Goal: Task Accomplishment & Management: Manage account settings

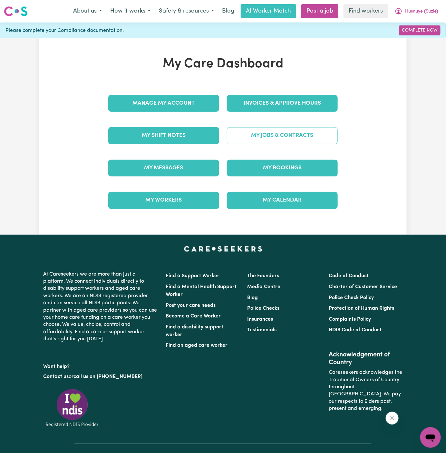
click at [298, 134] on link "My Jobs & Contracts" at bounding box center [282, 135] width 111 height 17
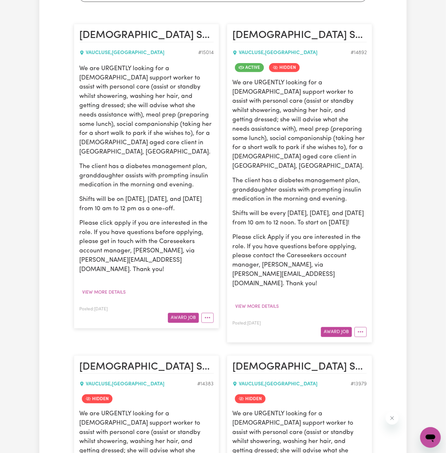
scroll to position [143, 0]
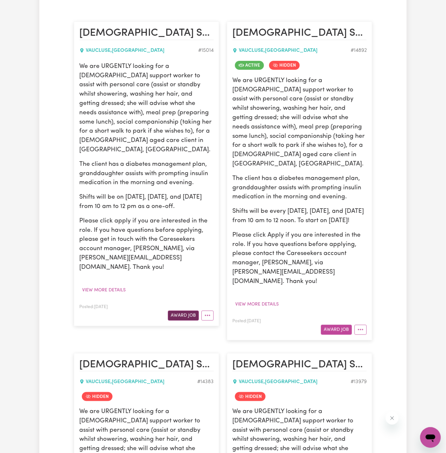
click at [190, 311] on button "Award Job" at bounding box center [183, 316] width 31 height 10
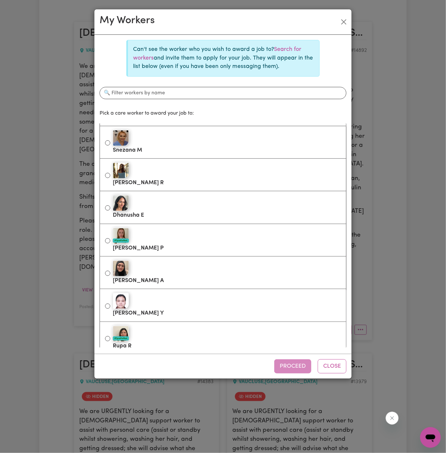
scroll to position [197, 0]
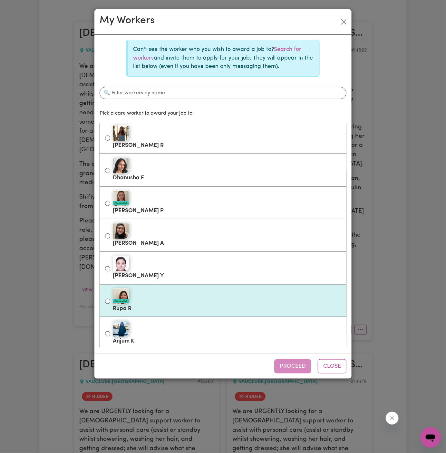
click at [217, 292] on div "#OpenForWork" at bounding box center [227, 297] width 228 height 16
click at [110, 299] on input "#OpenForWork Rupa R" at bounding box center [107, 301] width 5 height 5
radio input "true"
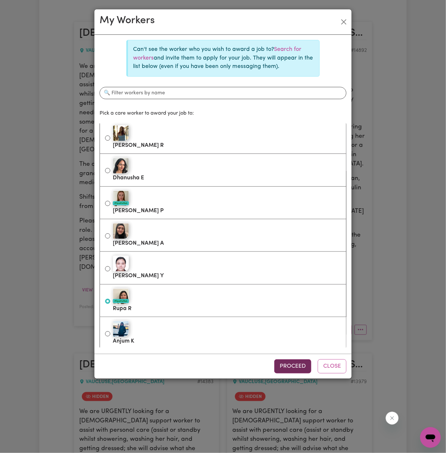
click at [279, 363] on button "Proceed" at bounding box center [292, 366] width 37 height 14
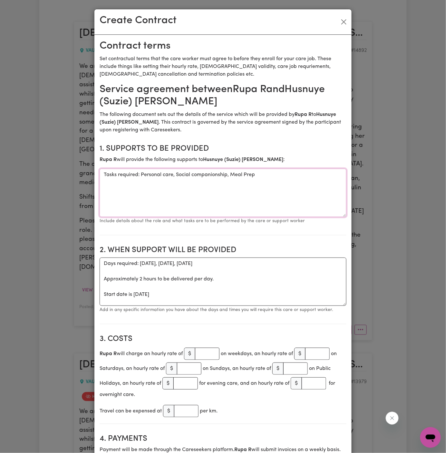
drag, startPoint x: 140, startPoint y: 174, endPoint x: 74, endPoint y: 174, distance: 65.7
click at [74, 174] on div "Create Contract Contract terms Set contractual terms that the care worker must …" at bounding box center [223, 226] width 446 height 453
type textarea "Personal care, Social companionship, Meal Prep"
drag, startPoint x: 227, startPoint y: 303, endPoint x: 97, endPoint y: 262, distance: 135.7
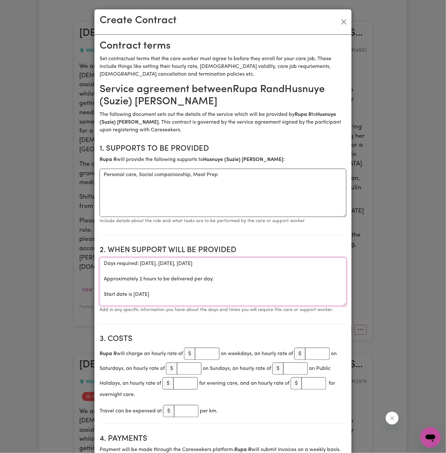
paste textarea "[DATE], [DATE], and [DATE] from 10 am to 12 pm as a one-off."
click at [141, 265] on textarea "[DATE], [DATE], and [DATE] from 10 am to 12 pm as a one-off." at bounding box center [223, 282] width 247 height 48
click at [158, 272] on textarea "[DATE], [DATE], and [DATE] from 10 am to 12 pm as a one-off." at bounding box center [223, 282] width 247 height 48
click at [159, 273] on textarea "[DATE], [DATE], and [DATE] from 10 am to 12 pm as a one-off." at bounding box center [223, 282] width 247 height 48
click at [118, 318] on section "2. When support will be provided When support will be provided [DATE], [DATE] […" at bounding box center [223, 283] width 247 height 84
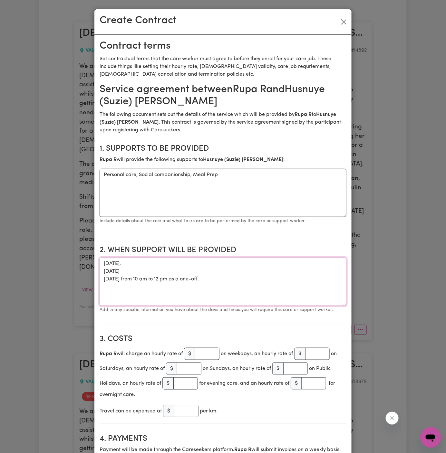
click at [156, 263] on textarea "[DATE], [DATE] [DATE] from 10 am to 12 pm as a one-off." at bounding box center [223, 282] width 247 height 48
click at [174, 278] on textarea "[DATE] [DATE] [DATE] from 10 am to 12 pm as a one-off." at bounding box center [223, 282] width 247 height 48
drag, startPoint x: 134, startPoint y: 279, endPoint x: 243, endPoint y: 279, distance: 109.5
click at [243, 279] on textarea "[DATE] [DATE] [DATE] from 10 am to 12 pm as a one-off." at bounding box center [223, 282] width 247 height 48
click at [249, 262] on textarea "[DATE] [DATE] [DATE]" at bounding box center [223, 282] width 247 height 48
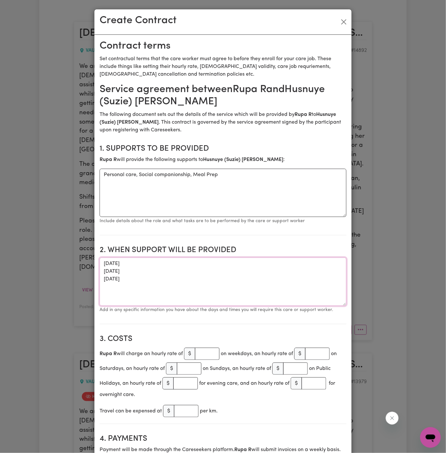
paste textarea "from 10 am to 12 pm as a one-off."
drag, startPoint x: 189, startPoint y: 264, endPoint x: 246, endPoint y: 264, distance: 56.4
click at [246, 264] on textarea "[DATE] from 10 am to 12 pm as a one-off [DATE] [DATE]" at bounding box center [223, 282] width 247 height 48
click at [158, 274] on textarea "[DATE] from 10 am to 12 pm [DATE] [DATE]" at bounding box center [223, 282] width 247 height 48
paste textarea "from 10 am to 12 pm as a one-off."
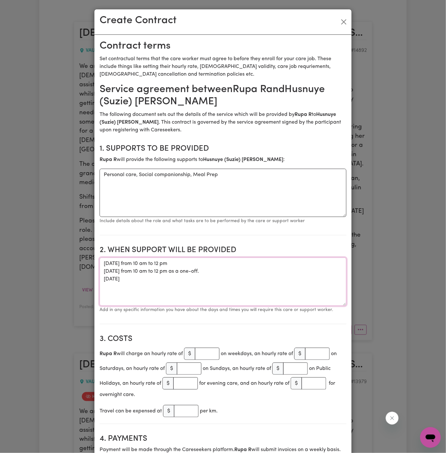
click at [155, 282] on textarea "[DATE] from 10 am to 12 pm [DATE] from 10 am to 12 pm as a one-off. [DATE]" at bounding box center [223, 282] width 247 height 48
paste textarea "from 10 am to 12 pm as a one-off."
drag, startPoint x: 184, startPoint y: 280, endPoint x: 280, endPoint y: 280, distance: 96.3
click at [280, 280] on textarea "[DATE] from 10 am to 12 pm [DATE] from 10 am to 12 pm as a one-off. [DATE] from…" at bounding box center [223, 282] width 247 height 48
drag, startPoint x: 244, startPoint y: 273, endPoint x: 188, endPoint y: 271, distance: 56.1
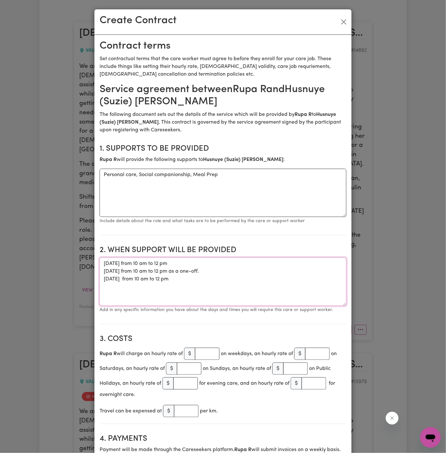
click at [188, 271] on textarea "[DATE] from 10 am to 12 pm [DATE] from 10 am to 12 pm as a one-off. [DATE] from…" at bounding box center [223, 282] width 247 height 48
click at [174, 284] on textarea "[DATE] from 10 am to 12 pm [DATE] from 10 am to 12 pm [DATE] from 10 am to 12 pm" at bounding box center [223, 282] width 247 height 48
click at [142, 279] on textarea "[DATE] from 10 am to 12 pm [DATE] from 10 am to 12 pm [DATE] from 10 am to 12 pm" at bounding box center [223, 282] width 247 height 48
click at [188, 297] on textarea "[DATE] from 10 am to 12 pm [DATE] from 10 am to 12 pm [DATE] from 10 am to 12 pm" at bounding box center [223, 282] width 247 height 48
click at [102, 264] on textarea "[DATE] from 10 am to 12 pm [DATE] from 10 am to 12 pm [DATE] from 10 am to 12 pm" at bounding box center [223, 282] width 247 height 48
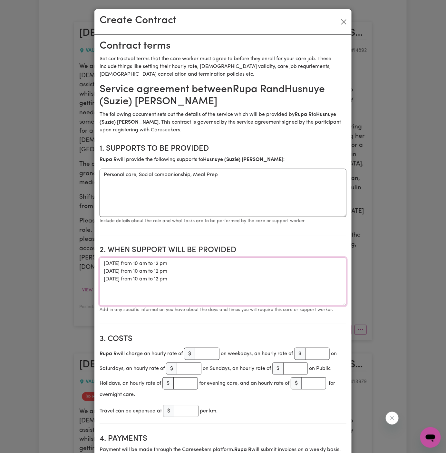
click at [113, 262] on textarea "[DATE] from 10 am to 12 pm [DATE] from 10 am to 12 pm [DATE] from 10 am to 12 pm" at bounding box center [223, 282] width 247 height 48
type textarea "ONE OFF on dates/times below: [DATE] from 10 am to 12 pm [DATE] from 10 am to 1…"
click at [206, 352] on input "number" at bounding box center [207, 354] width 24 height 12
type input "50"
click at [287, 284] on textarea "ONE OFF on dates/times below: [DATE] from 10 am to 12 pm [DATE] from 10 am to 1…" at bounding box center [223, 282] width 247 height 48
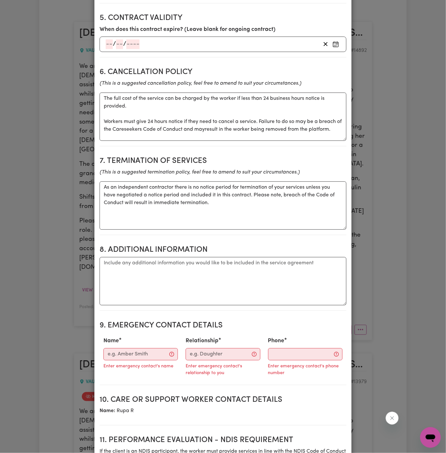
scroll to position [487, 0]
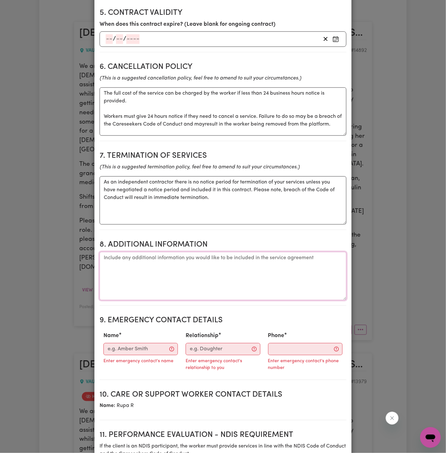
click at [209, 285] on textarea "Additional information" at bounding box center [223, 276] width 247 height 48
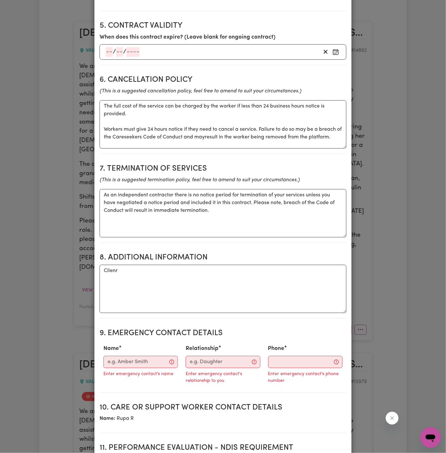
scroll to position [484, 0]
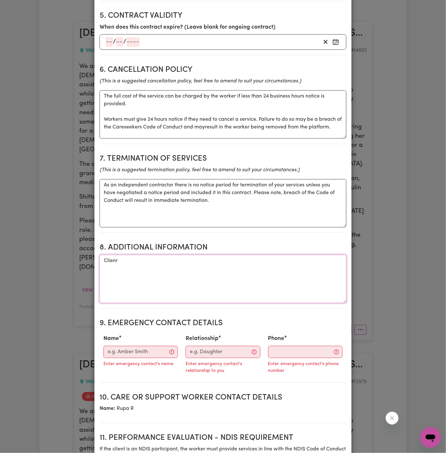
click at [140, 260] on textarea "Clienr" at bounding box center [223, 279] width 247 height 48
paste textarea "[URL][DOMAIN_NAME]"
paste textarea "Address: [STREET_ADDRESS]"
click at [114, 260] on textarea "Client"s Address: [STREET_ADDRESS]" at bounding box center [223, 279] width 247 height 48
click at [200, 272] on textarea "Client s Address: [STREET_ADDRESS]" at bounding box center [223, 279] width 247 height 48
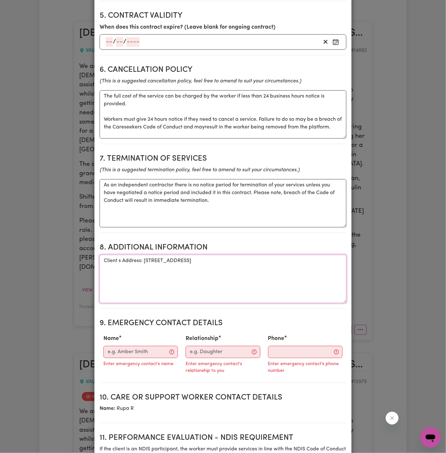
click at [119, 259] on textarea "Client s Address: [STREET_ADDRESS]" at bounding box center [223, 279] width 247 height 48
click at [132, 263] on textarea "Client's Address: [STREET_ADDRESS]" at bounding box center [223, 279] width 247 height 48
type textarea "Client's Address: [STREET_ADDRESS]"
click at [134, 351] on input "Name" at bounding box center [140, 352] width 74 height 12
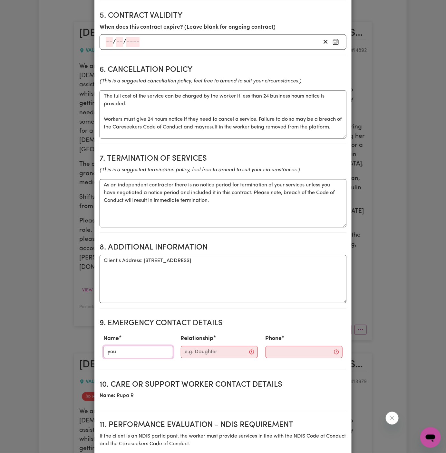
type input "Yourside"
click at [194, 343] on div "Relationship" at bounding box center [219, 346] width 85 height 28
click at [203, 347] on input "Relationship" at bounding box center [219, 352] width 77 height 12
type input "h"
type input "s"
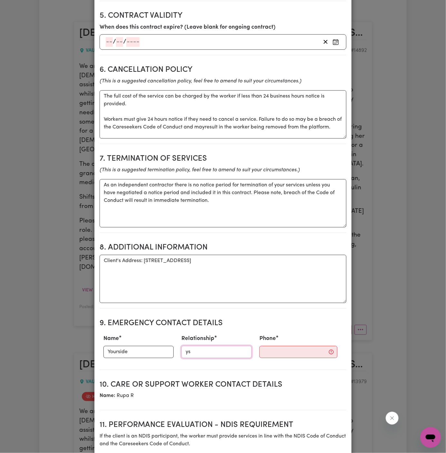
type input "YS HCP Scheduler"
click at [285, 354] on input "Phone" at bounding box center [298, 352] width 78 height 12
paste input "during work hours 1300 134 332; After hours 0402 357 994."
type input "during work hours 1300 134 332; After hours 0402 357 994."
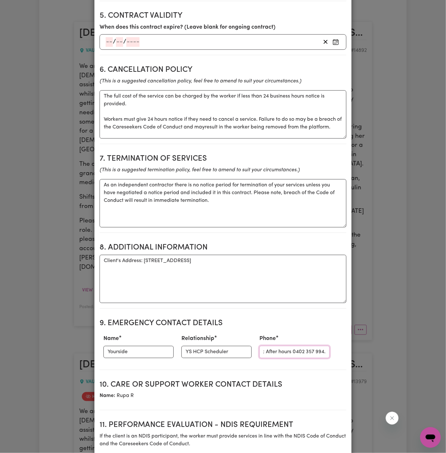
scroll to position [0, 0]
click at [258, 193] on textarea "As an independent contractor there is no notice period for termination of your …" at bounding box center [223, 203] width 247 height 48
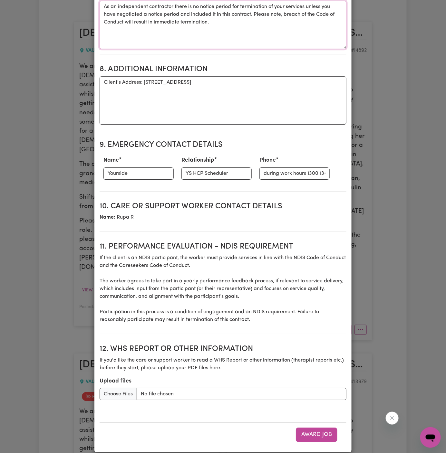
scroll to position [669, 0]
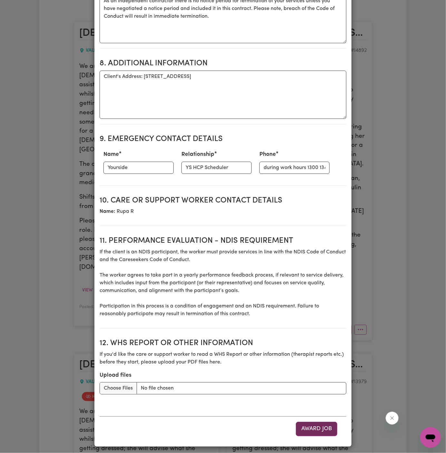
click at [323, 427] on button "Award Job" at bounding box center [317, 429] width 42 height 14
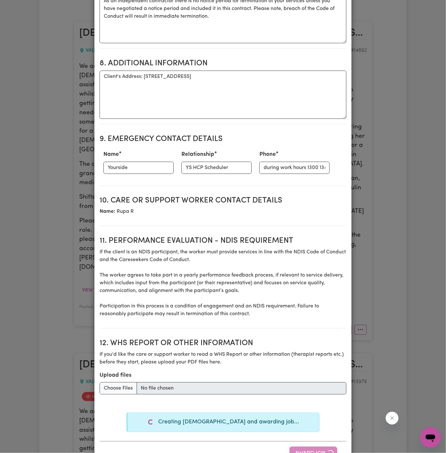
type textarea "Tasks required: Personal care, Social companionship, Meal Prep"
type textarea "Days required: [DATE], [DATE], [DATE] Approximately 2 hours to be delivered per…"
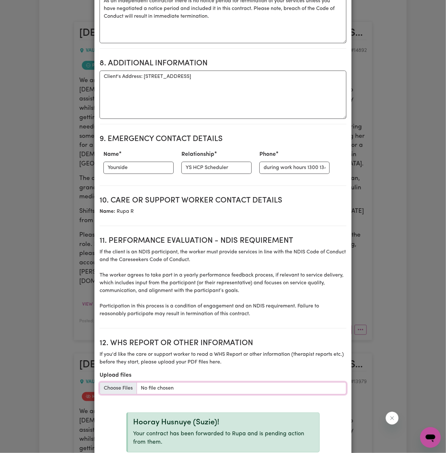
click at [287, 385] on input "Upload files" at bounding box center [223, 388] width 247 height 12
type input "C:\fakepath\Husnuye_Behaettin_(Suzie)__WHS_Details (1).pdf"
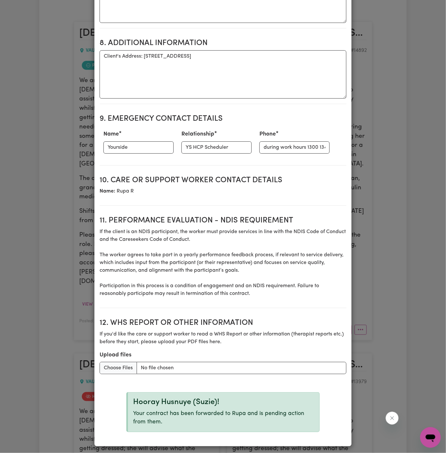
click at [338, 384] on section "12. WHS Report or Other Information If you'd like the care or support worker to…" at bounding box center [223, 350] width 247 height 74
click at [251, 337] on p "If you'd like the care or support worker to read a WHS Report or other informat…" at bounding box center [223, 337] width 247 height 15
click at [364, 291] on div "Create Contract Contract terms Set contractual terms that the care worker must …" at bounding box center [223, 226] width 446 height 453
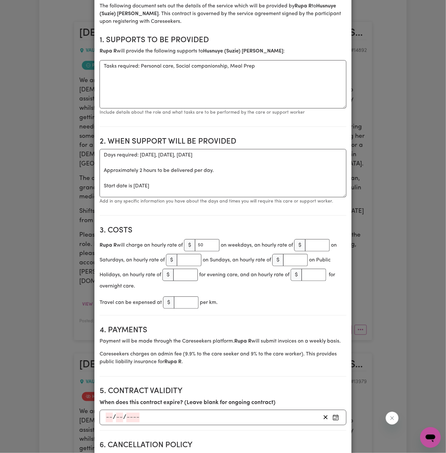
scroll to position [0, 0]
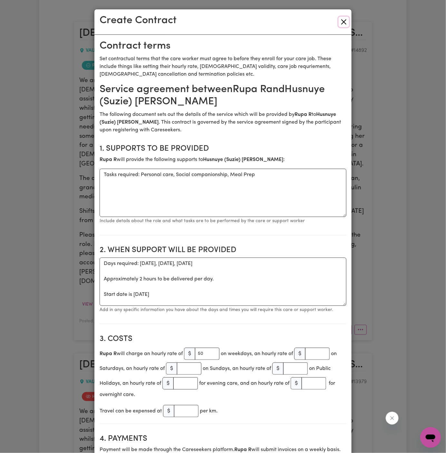
click at [344, 24] on button "Close" at bounding box center [343, 22] width 10 height 10
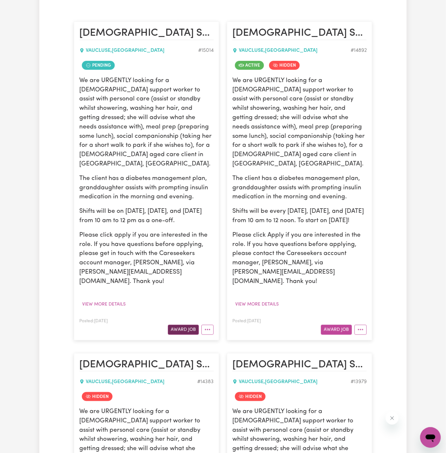
click at [185, 325] on button "Award Job" at bounding box center [183, 330] width 31 height 10
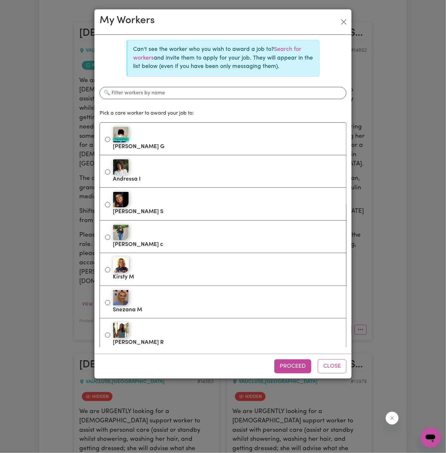
click at [339, 356] on div "Proceed Close" at bounding box center [222, 366] width 257 height 25
click at [337, 360] on button "Close" at bounding box center [332, 366] width 29 height 14
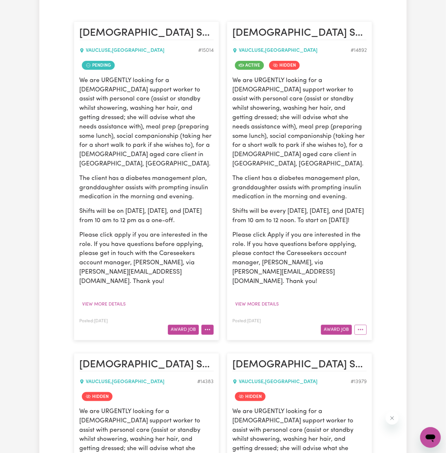
click at [206, 327] on icon "More options" at bounding box center [207, 330] width 6 height 6
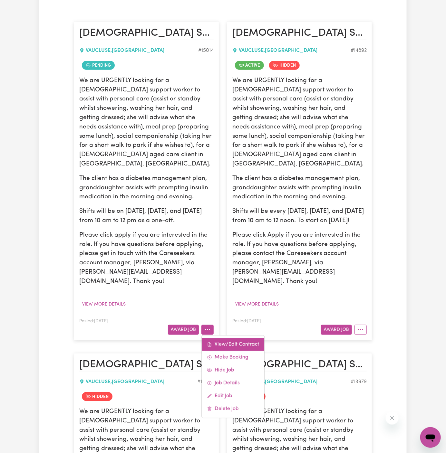
click at [246, 338] on link "View/Edit Contract" at bounding box center [233, 344] width 62 height 13
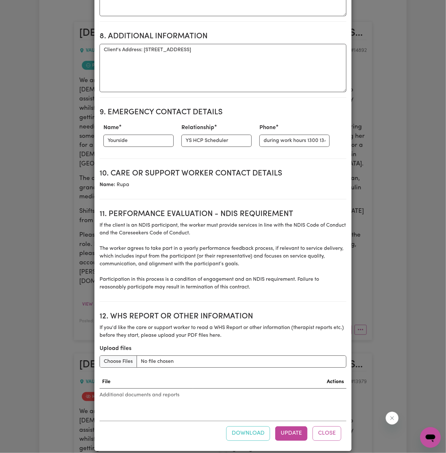
scroll to position [651, 0]
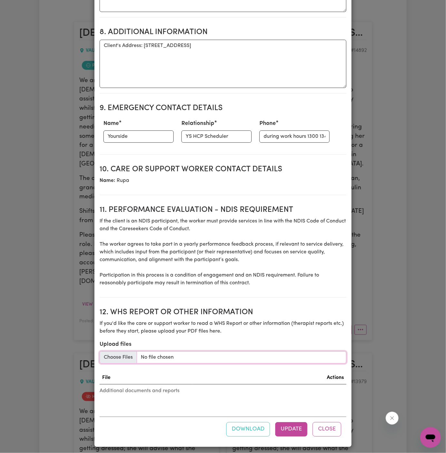
click at [120, 352] on input "Upload files" at bounding box center [223, 357] width 247 height 12
type input "C:\fakepath\Husnuye_Behaettin_(Suzie)__WHS_Details (1).pdf"
click at [289, 427] on button "Update" at bounding box center [291, 429] width 32 height 14
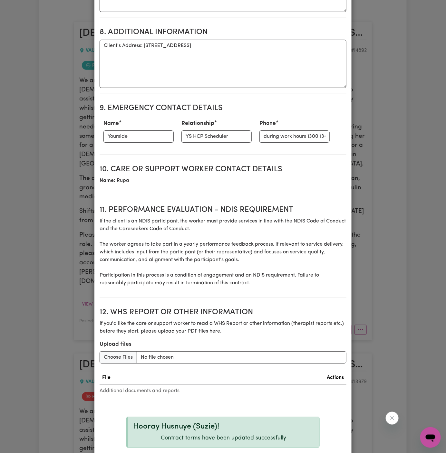
scroll to position [688, 0]
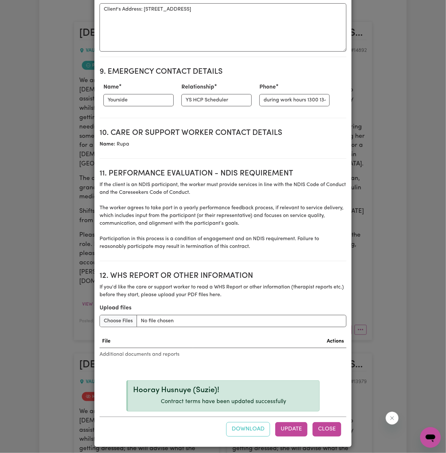
click at [325, 422] on button "Close" at bounding box center [326, 429] width 29 height 14
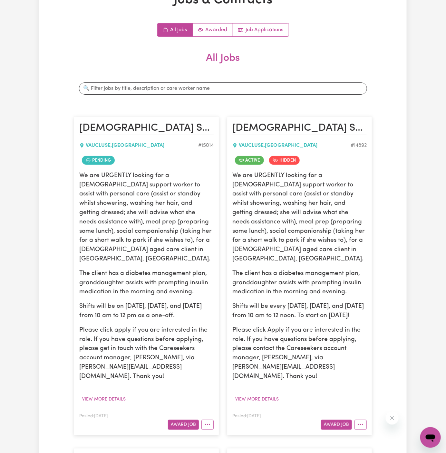
scroll to position [132, 0]
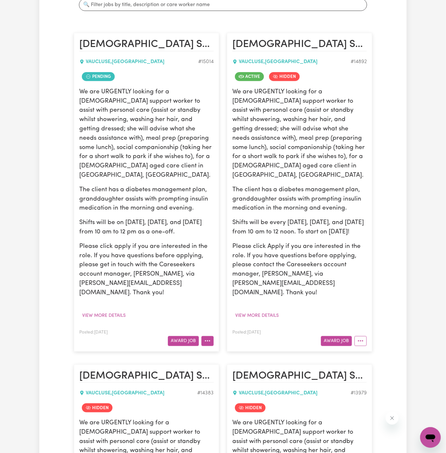
click at [207, 338] on icon "More options" at bounding box center [207, 341] width 6 height 6
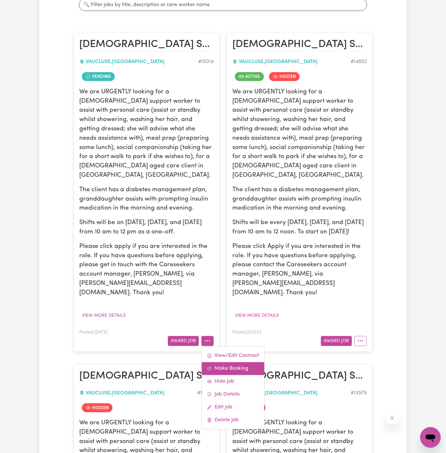
click at [241, 362] on link "Make Booking" at bounding box center [233, 368] width 62 height 13
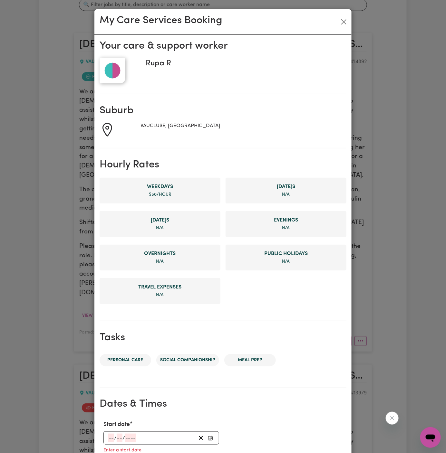
scroll to position [147, 0]
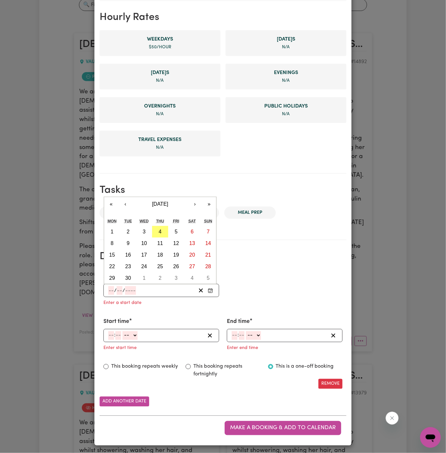
click at [109, 291] on input "number" at bounding box center [111, 290] width 6 height 9
click at [115, 240] on button "8" at bounding box center [112, 244] width 16 height 12
type input "[DATE]"
type input "8"
type input "9"
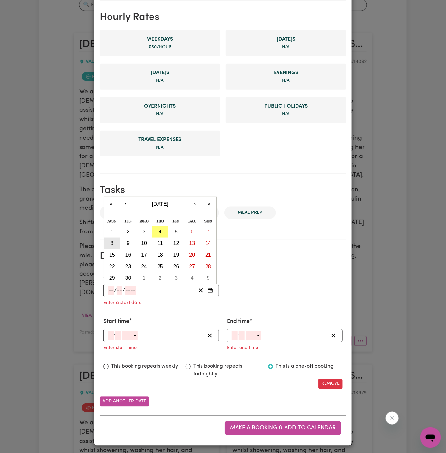
type input "2025"
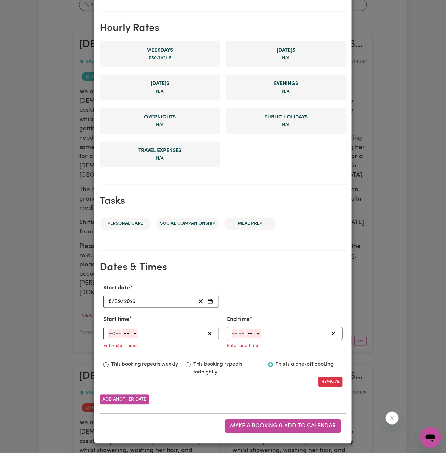
scroll to position [135, 0]
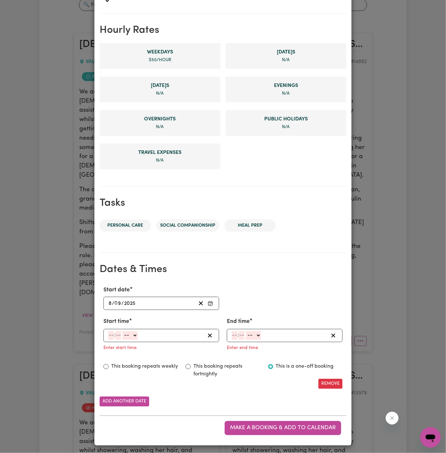
click at [110, 336] on input "number" at bounding box center [111, 335] width 6 height 9
type input "10"
type input "00"
click at [138, 332] on select "-- AM PM" at bounding box center [131, 335] width 15 height 9
select select "am"
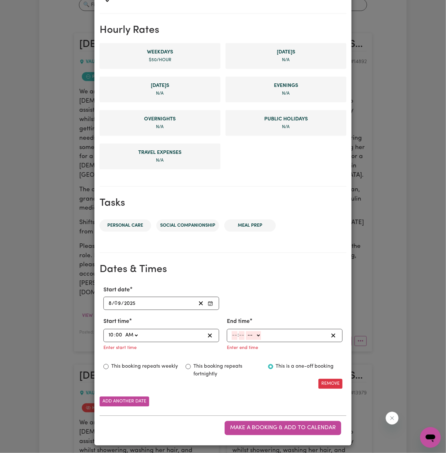
click at [124, 331] on select "-- AM PM" at bounding box center [131, 335] width 15 height 9
type input "10:00"
type input "0"
click at [233, 336] on input "number" at bounding box center [235, 335] width 6 height 9
type input "12"
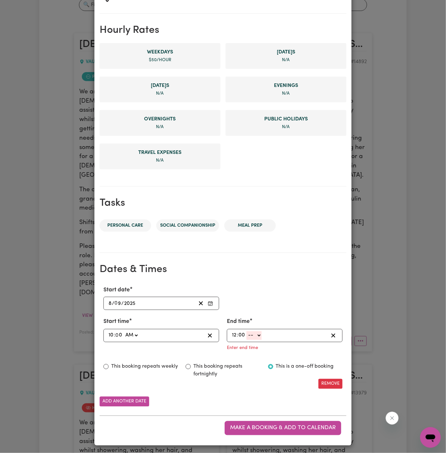
type input "00"
click at [253, 338] on select "-- AM PM" at bounding box center [253, 335] width 15 height 9
select select "pm"
click at [246, 340] on select "-- AM PM" at bounding box center [253, 335] width 15 height 9
type input "12:00"
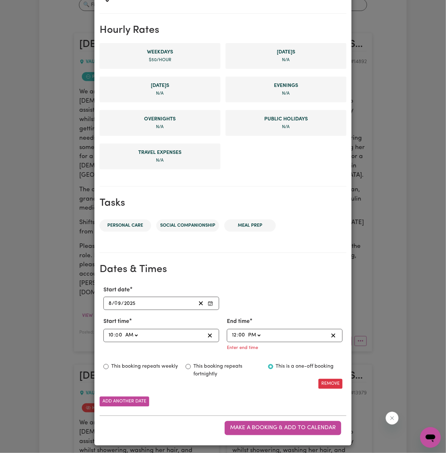
type input "0"
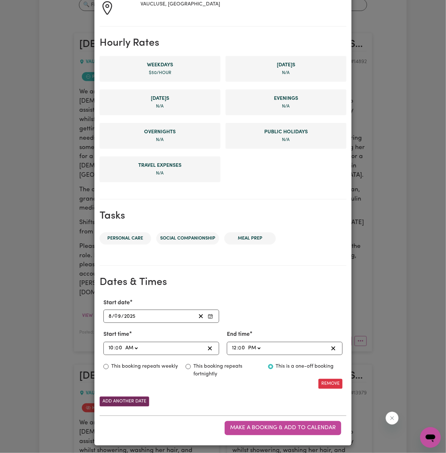
click at [120, 402] on button "Add another date" at bounding box center [125, 402] width 50 height 10
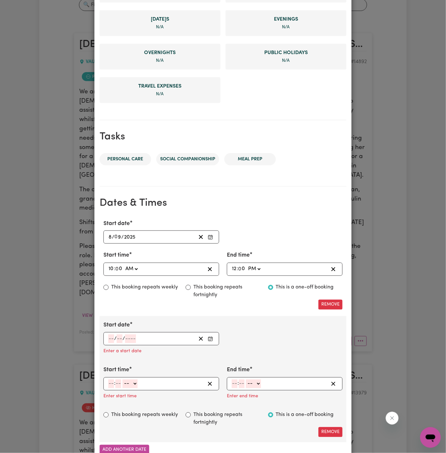
scroll to position [225, 0]
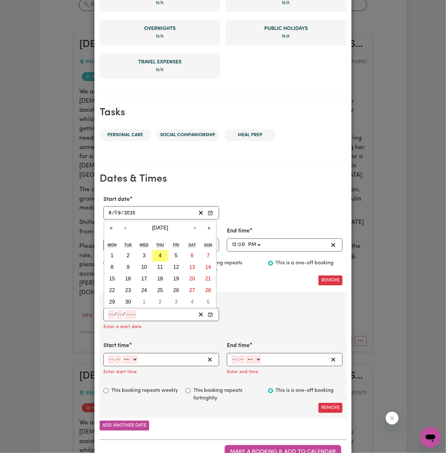
click at [112, 314] on input "number" at bounding box center [111, 314] width 6 height 9
click at [143, 267] on abbr "10" at bounding box center [144, 267] width 6 height 5
type input "[DATE]"
type input "10"
type input "9"
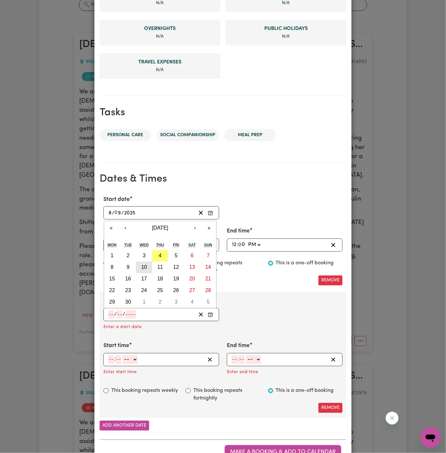
type input "2025"
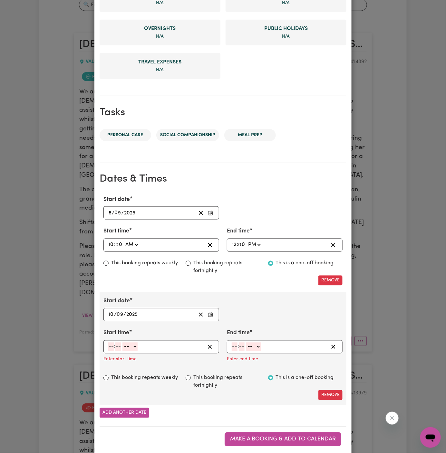
click at [109, 345] on input "number" at bounding box center [111, 347] width 6 height 9
type input "10"
type input "0"
click at [131, 346] on select "-- AM PM" at bounding box center [131, 347] width 15 height 9
select select "am"
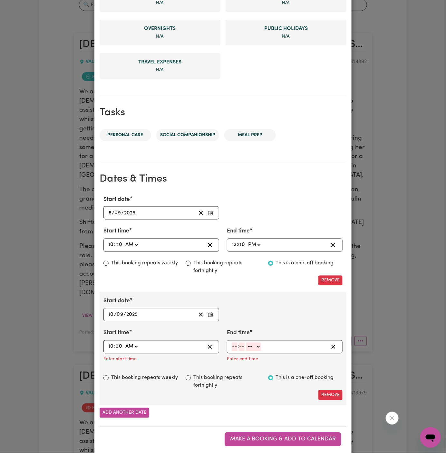
click at [124, 343] on select "-- AM PM" at bounding box center [131, 347] width 15 height 9
type input "10:00"
click at [236, 344] on input "number" at bounding box center [235, 347] width 6 height 9
type input "12"
type input "00"
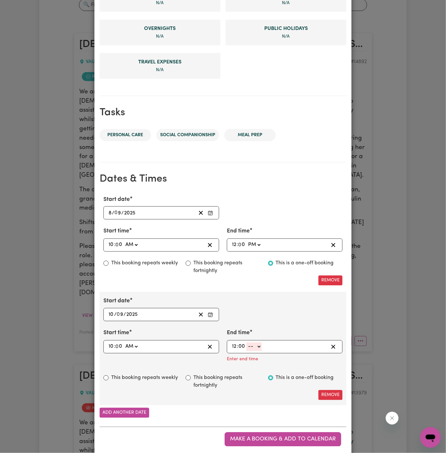
click at [257, 345] on select "-- AM PM" at bounding box center [253, 347] width 15 height 9
select select "pm"
click at [246, 343] on select "-- AM PM" at bounding box center [253, 347] width 15 height 9
type input "12:00"
type input "0"
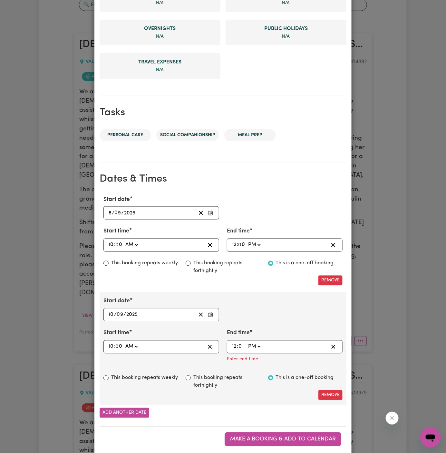
scroll to position [223, 0]
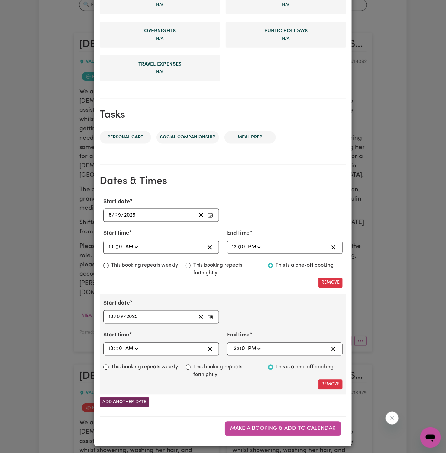
click at [141, 401] on button "Add another date" at bounding box center [125, 402] width 50 height 10
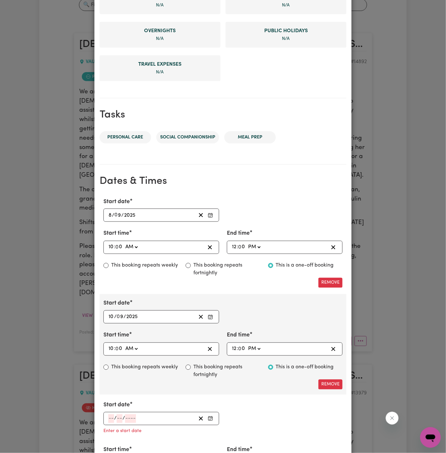
scroll to position [304, 0]
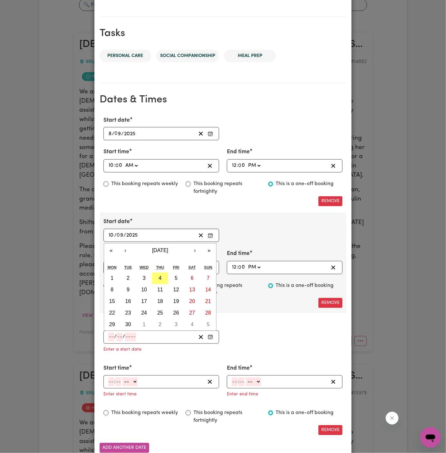
click at [109, 333] on input "number" at bounding box center [111, 337] width 6 height 9
click at [178, 287] on abbr "12" at bounding box center [176, 289] width 6 height 5
type input "[DATE]"
type input "12"
type input "9"
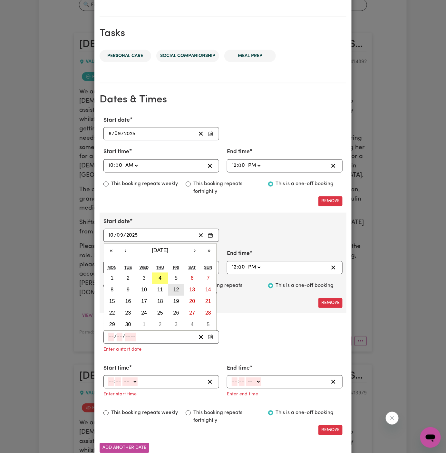
type input "2025"
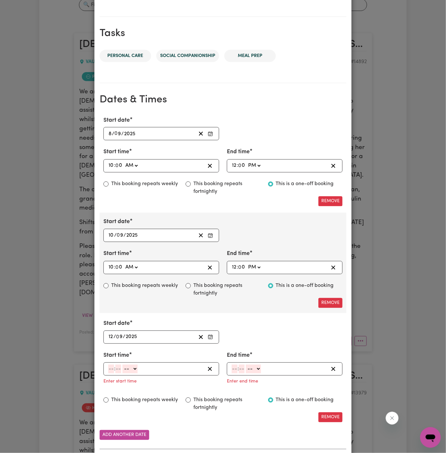
click at [110, 365] on input "number" at bounding box center [111, 369] width 6 height 9
type input "10"
type input "00"
click at [132, 369] on select "-- AM PM" at bounding box center [131, 369] width 15 height 9
select select "am"
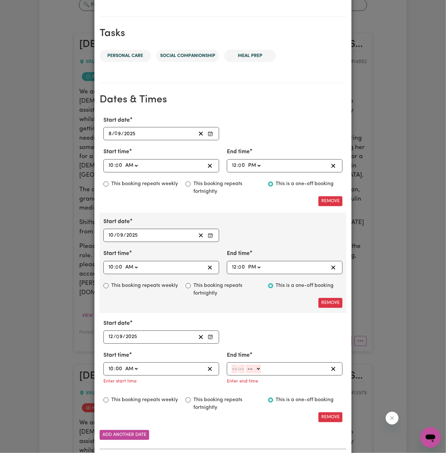
click at [124, 365] on select "-- AM PM" at bounding box center [131, 369] width 15 height 9
type input "10:00"
type input "0"
click at [235, 370] on input "number" at bounding box center [235, 369] width 6 height 9
type input "12"
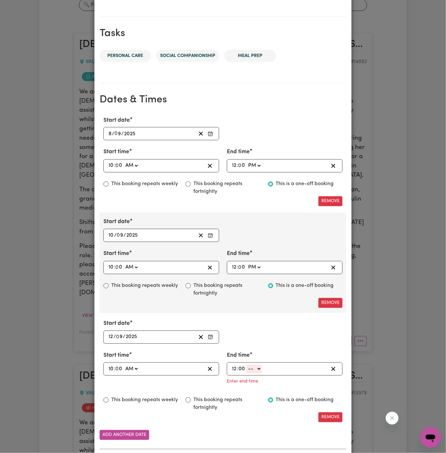
type input "00"
click at [251, 370] on select "-- AM PM" at bounding box center [253, 369] width 15 height 9
select select "pm"
click at [246, 365] on select "-- AM PM" at bounding box center [253, 369] width 15 height 9
type input "12:00"
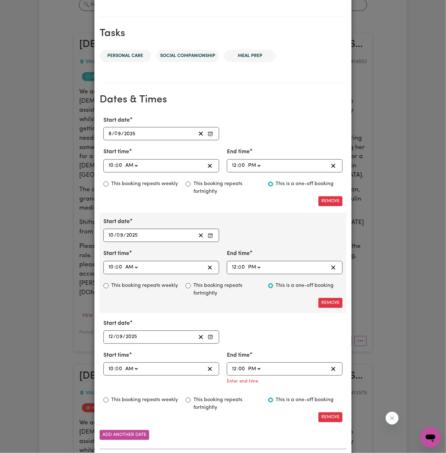
type input "0"
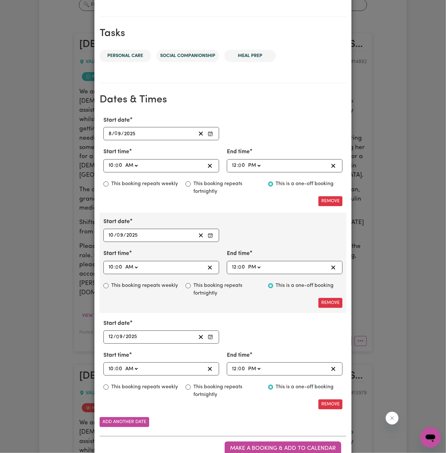
scroll to position [324, 0]
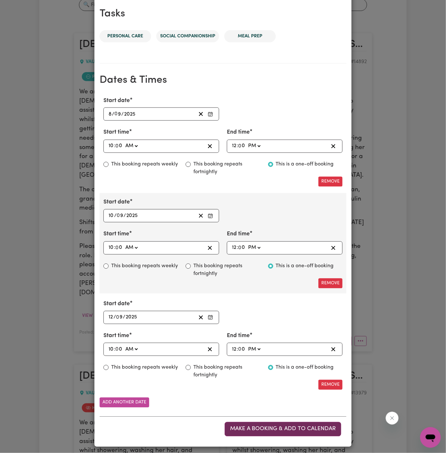
click at [320, 422] on button "Make a booking & add to calendar" at bounding box center [282, 429] width 117 height 14
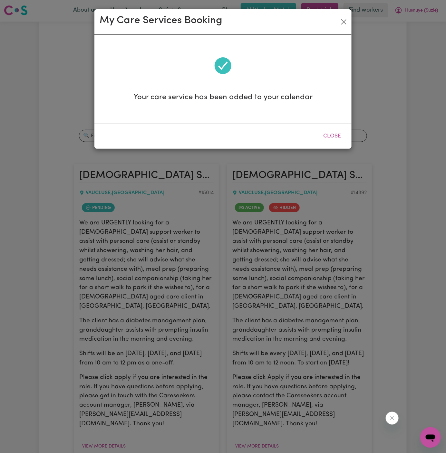
scroll to position [0, 0]
click at [331, 138] on button "Close" at bounding box center [332, 136] width 29 height 14
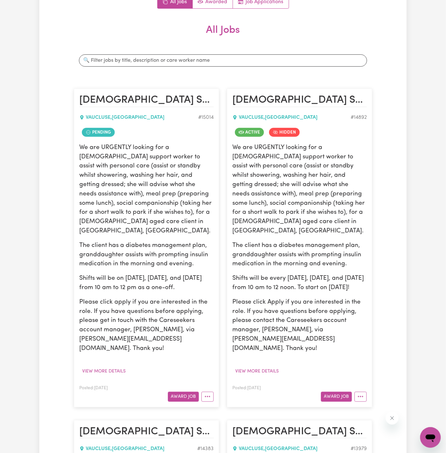
scroll to position [159, 0]
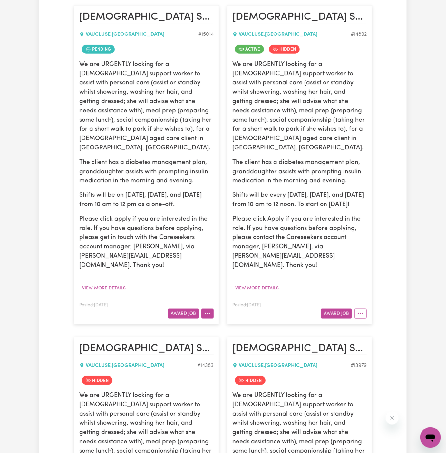
click at [208, 309] on button "More options" at bounding box center [207, 314] width 12 height 10
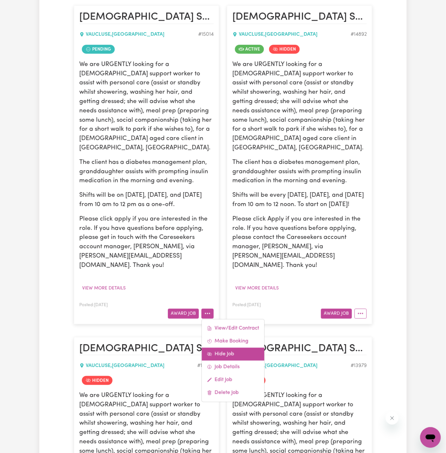
click at [243, 348] on link "Hide Job" at bounding box center [233, 354] width 62 height 13
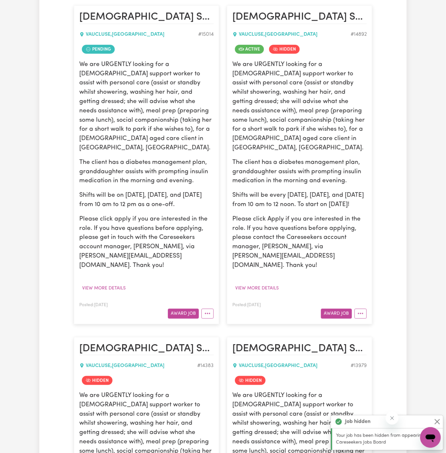
click at [209, 300] on article "[DEMOGRAPHIC_DATA] Support Worker Needed In [GEOGRAPHIC_DATA], [GEOGRAPHIC_DATA…" at bounding box center [146, 164] width 145 height 318
click at [209, 309] on button "More options" at bounding box center [207, 314] width 12 height 10
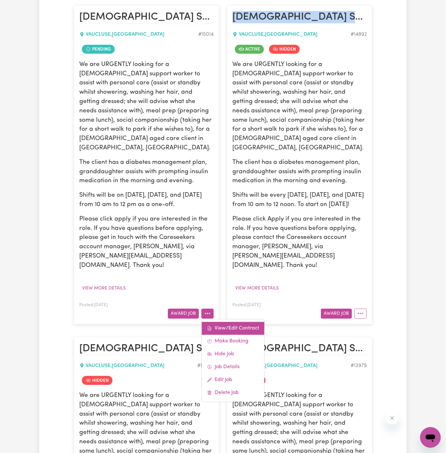
click at [238, 322] on link "View/Edit Contract" at bounding box center [233, 328] width 62 height 13
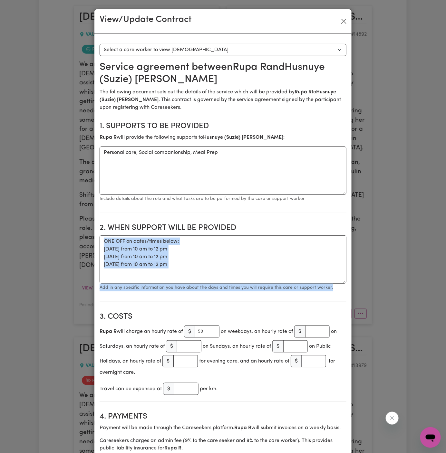
drag, startPoint x: 185, startPoint y: 298, endPoint x: 191, endPoint y: 260, distance: 38.9
click at [191, 260] on section "2. When support will be provided When support will be provided ONE OFF on dates…" at bounding box center [223, 260] width 247 height 84
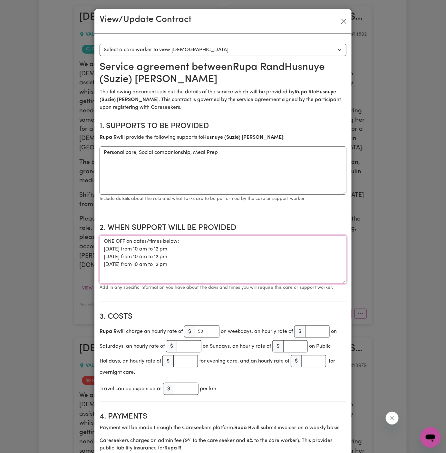
drag, startPoint x: 191, startPoint y: 260, endPoint x: 87, endPoint y: 246, distance: 105.2
click at [87, 246] on div "View/Update Contract Select a contract to view Select a care worker to view [DE…" at bounding box center [223, 226] width 446 height 453
click at [108, 247] on textarea "ONE OFF on dates/times below: [DATE] from 10 am to 12 pm [DATE] from 10 am to 1…" at bounding box center [223, 259] width 247 height 48
drag, startPoint x: 104, startPoint y: 243, endPoint x: 208, endPoint y: 271, distance: 108.0
click at [208, 271] on textarea "ONE OFF on dates/times below: [DATE] from 10 am to 12 pm [DATE] from 10 am to 1…" at bounding box center [223, 259] width 247 height 48
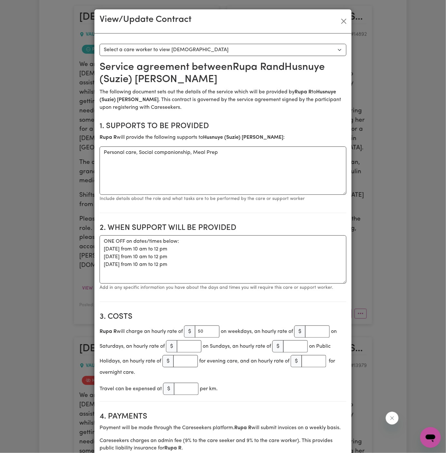
click at [333, 103] on p "The following document sets out the details of the service which will be provid…" at bounding box center [223, 99] width 247 height 23
click at [344, 21] on button "Close" at bounding box center [343, 21] width 10 height 10
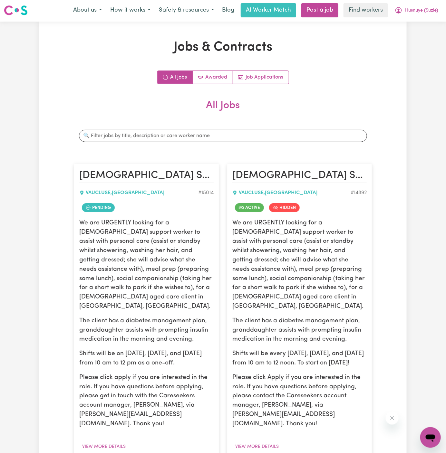
scroll to position [0, 0]
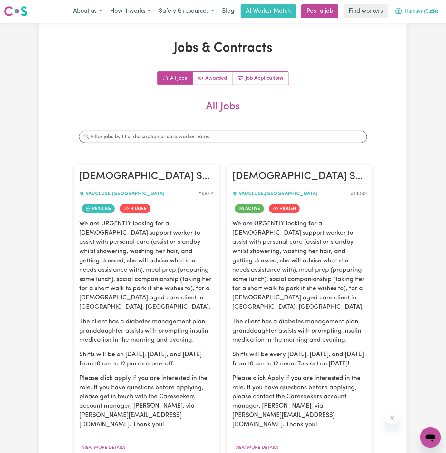
click at [425, 11] on span "Husnuye (Suzie)" at bounding box center [421, 11] width 33 height 7
click at [419, 19] on link "My Dashboard" at bounding box center [416, 25] width 51 height 12
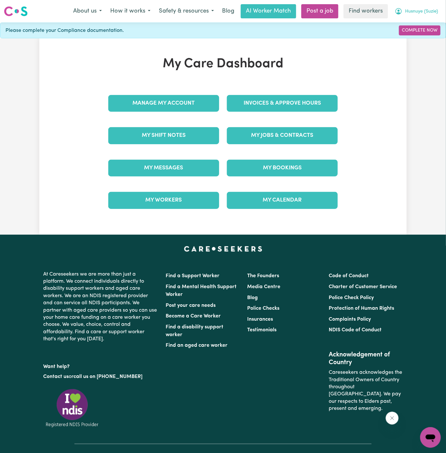
click at [428, 11] on span "Husnuye (Suzie)" at bounding box center [421, 11] width 33 height 7
click at [426, 33] on link "Logout" at bounding box center [416, 37] width 51 height 12
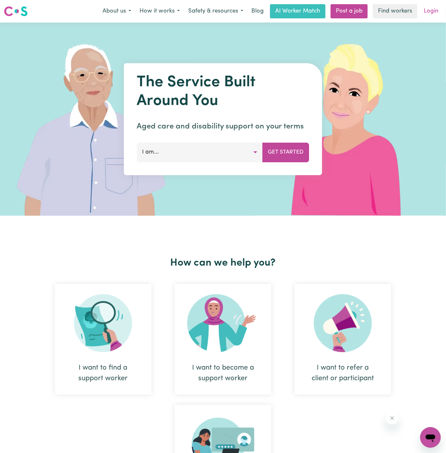
click at [434, 5] on link "Login" at bounding box center [431, 11] width 22 height 14
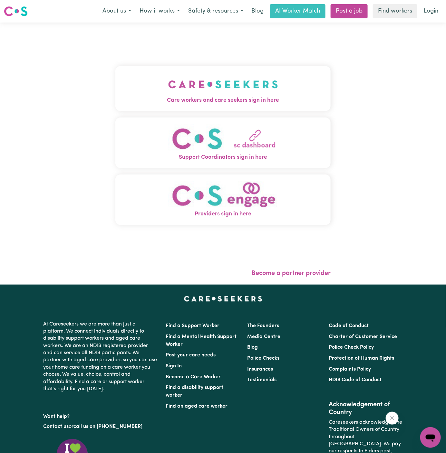
click at [241, 101] on span "Care workers and care seekers sign in here" at bounding box center [222, 100] width 215 height 8
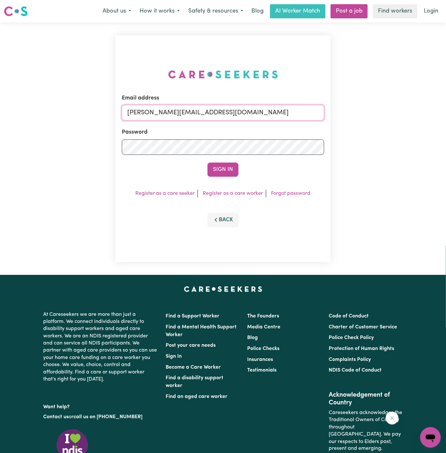
click at [297, 112] on input "[PERSON_NAME][EMAIL_ADDRESS][DOMAIN_NAME]" at bounding box center [223, 112] width 202 height 15
click at [163, 115] on input "[EMAIL_ADDRESS][DOMAIN_NAME]" at bounding box center [223, 112] width 202 height 15
drag, startPoint x: 161, startPoint y: 115, endPoint x: 401, endPoint y: 113, distance: 240.2
click at [401, 113] on div "Email address [EMAIL_ADDRESS][DOMAIN_NAME] Password Sign In Register as a care …" at bounding box center [223, 149] width 446 height 252
type input "[EMAIL_ADDRESS][DOMAIN_NAME]"
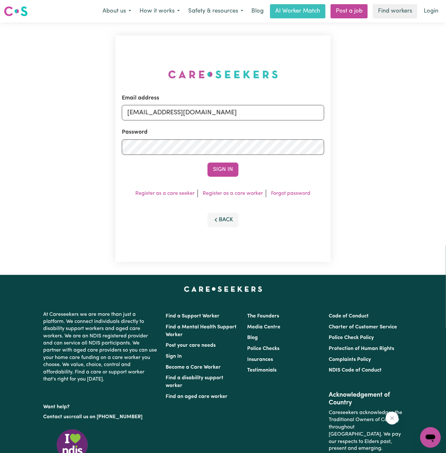
click at [207, 163] on button "Sign In" at bounding box center [222, 170] width 31 height 14
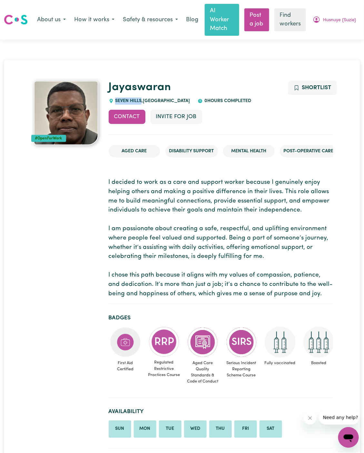
drag, startPoint x: 142, startPoint y: 102, endPoint x: 116, endPoint y: 96, distance: 27.2
click at [116, 96] on div "Jayaswaran SEVEN HILLS , New South Wales 0 hours completed" at bounding box center [221, 93] width 224 height 24
copy span "SEVEN HILLS"
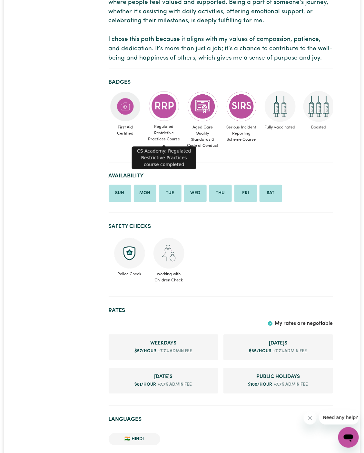
scroll to position [236, 0]
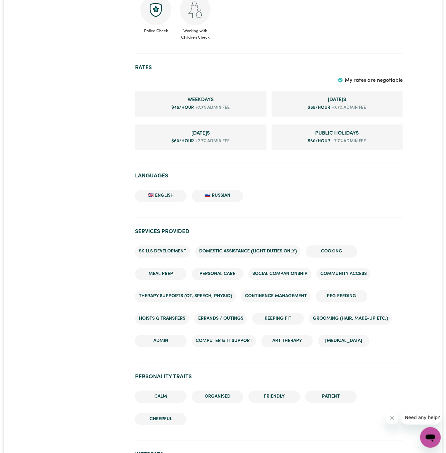
scroll to position [371, 0]
